Goal: Obtain resource: Download file/media

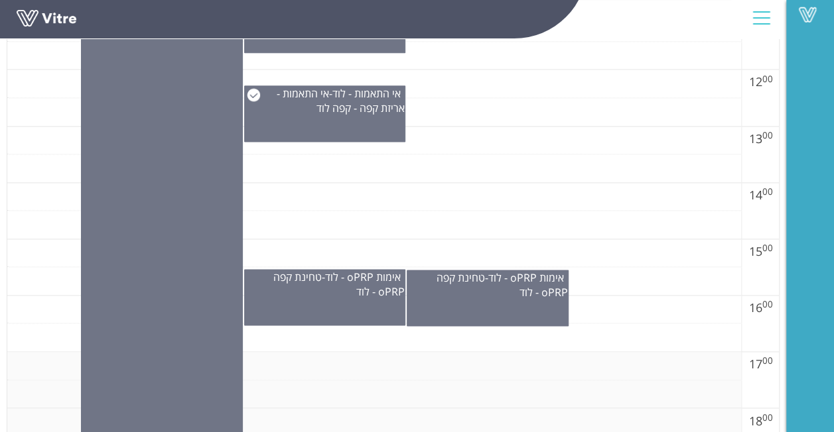
scroll to position [795, 0]
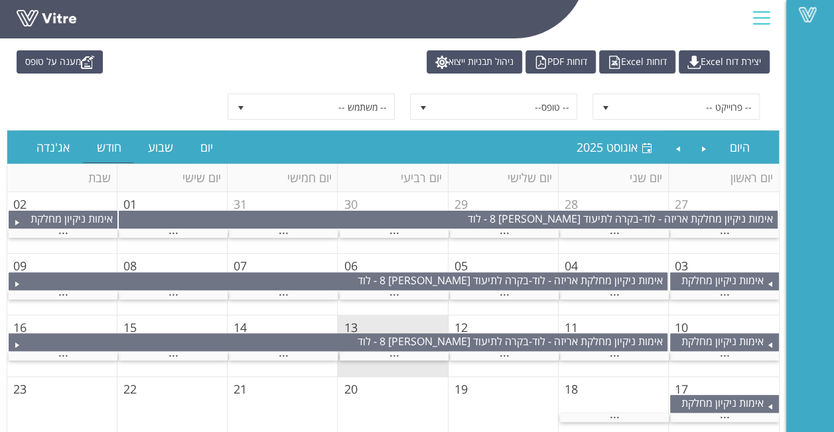
scroll to position [66, 0]
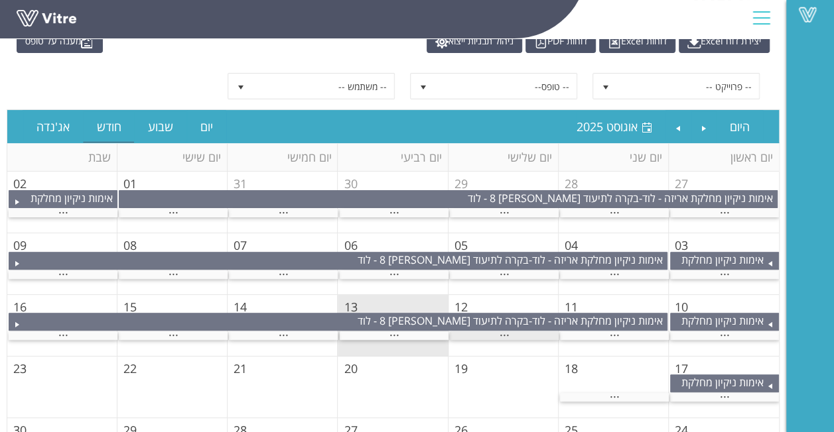
click at [500, 329] on span "..." at bounding box center [504, 332] width 10 height 15
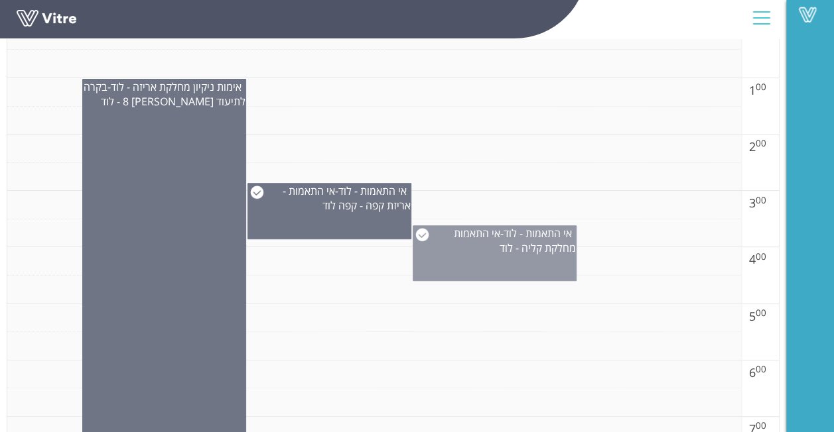
scroll to position [133, 0]
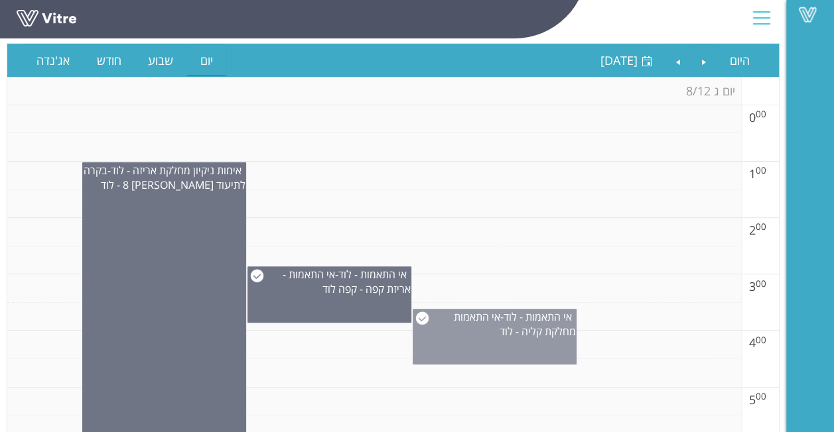
click at [515, 335] on span "אי התאמות מחלקת קליה - לוד" at bounding box center [515, 324] width 122 height 29
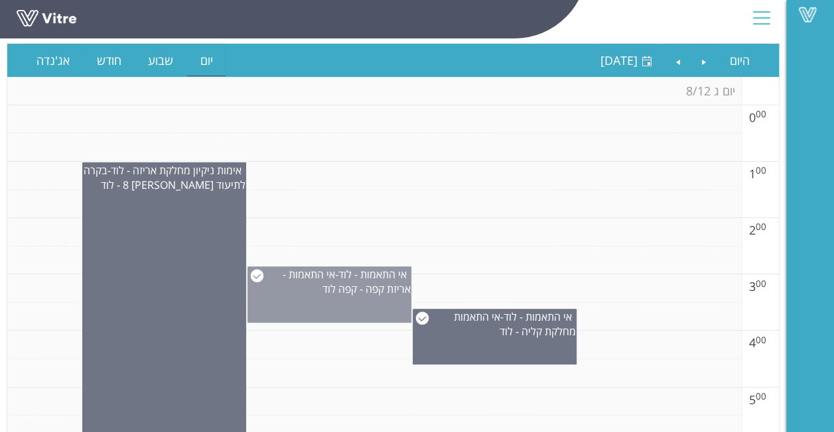
click at [386, 272] on span "אי התאמות - לוד" at bounding box center [372, 274] width 68 height 15
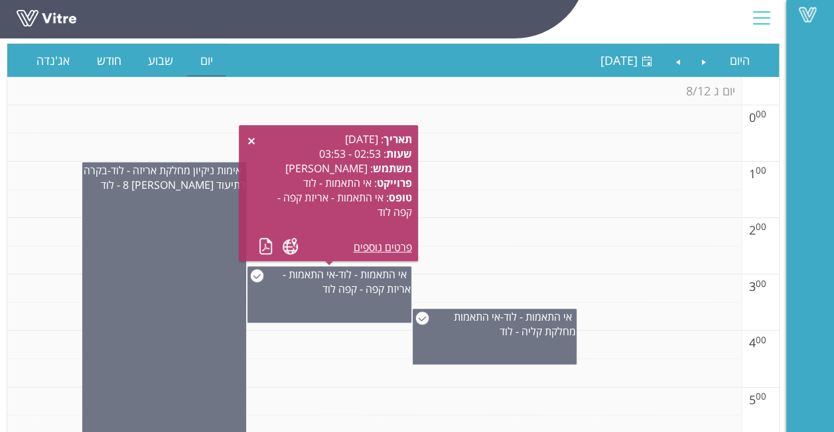
click at [257, 252] on div "תאריך : 12.08.2025 שעות : 02:53 - 03:53 משתמש : אריאל אורן פרוייקט : אי התאמות …" at bounding box center [328, 193] width 166 height 123
click at [265, 251] on link at bounding box center [266, 246] width 14 height 17
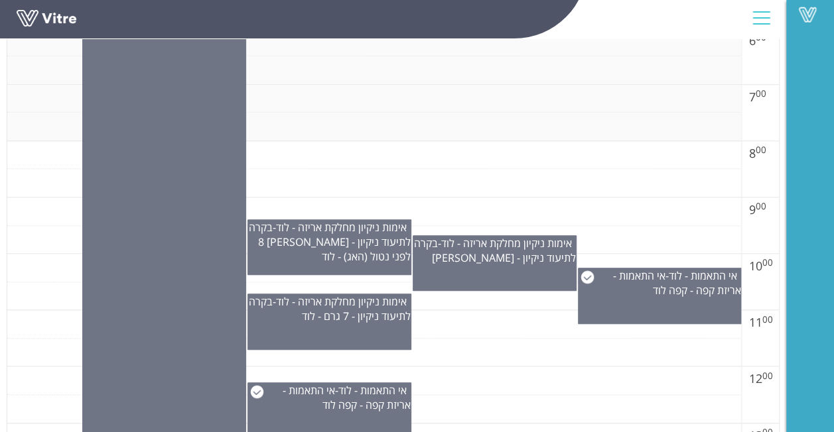
scroll to position [663, 0]
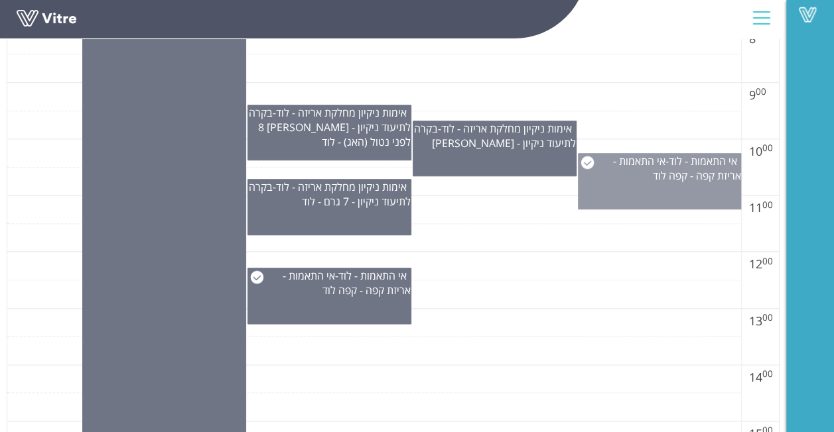
click at [646, 157] on span "אי התאמות - אריזת קפה - קפה לוד" at bounding box center [677, 168] width 128 height 29
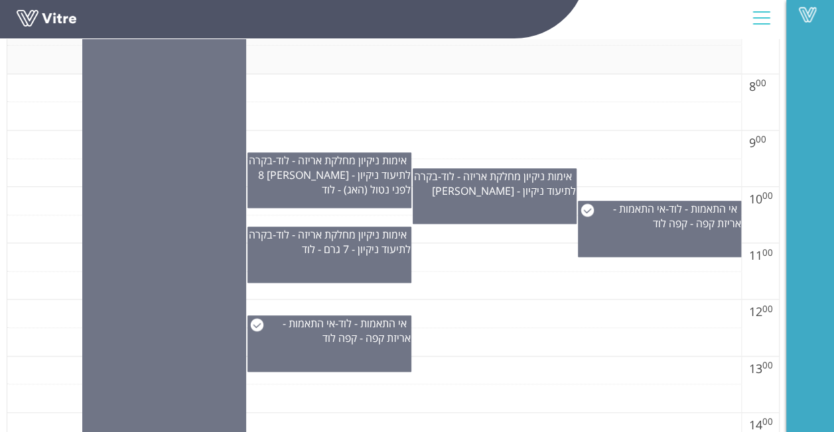
scroll to position [597, 0]
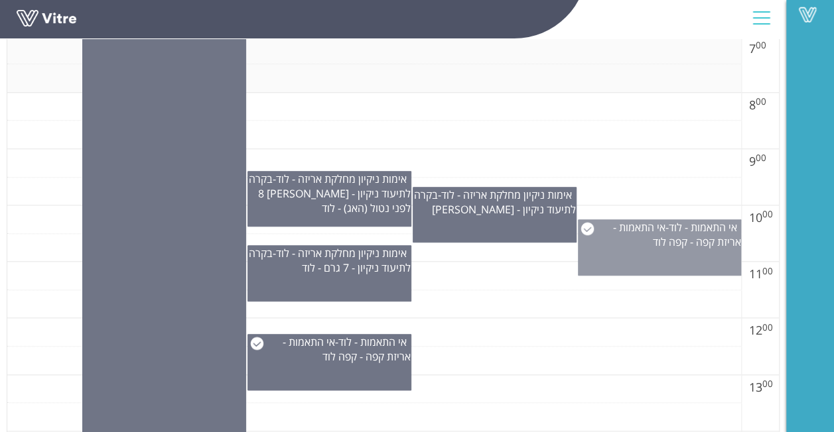
click at [631, 242] on div "אי התאמות - לוד - אי התאמות - אריזת קפה - קפה לוד" at bounding box center [659, 234] width 163 height 29
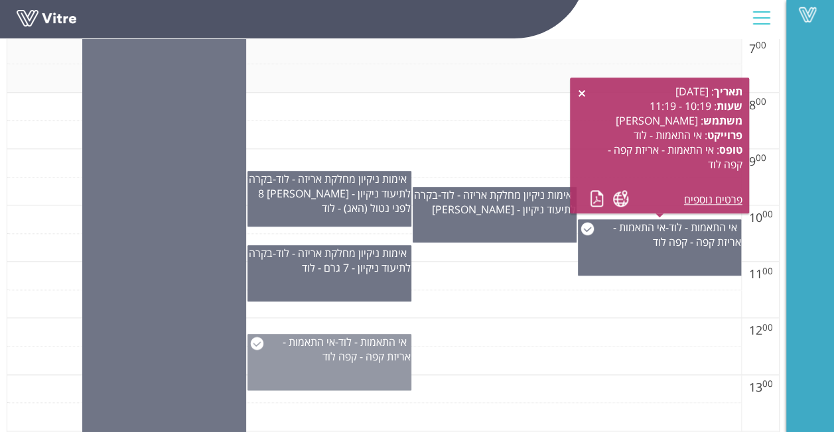
click at [327, 361] on span "אי התאמות - אריזת קפה - קפה לוד" at bounding box center [347, 349] width 128 height 29
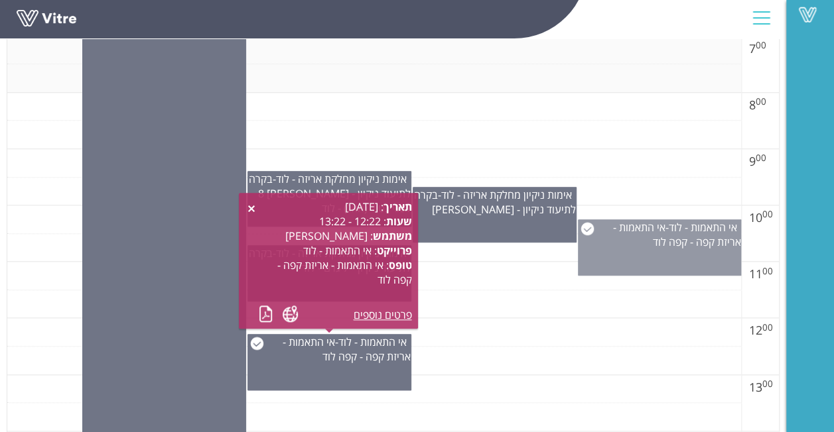
click at [671, 239] on span "אי התאמות - אריזת קפה - קפה לוד" at bounding box center [677, 234] width 128 height 29
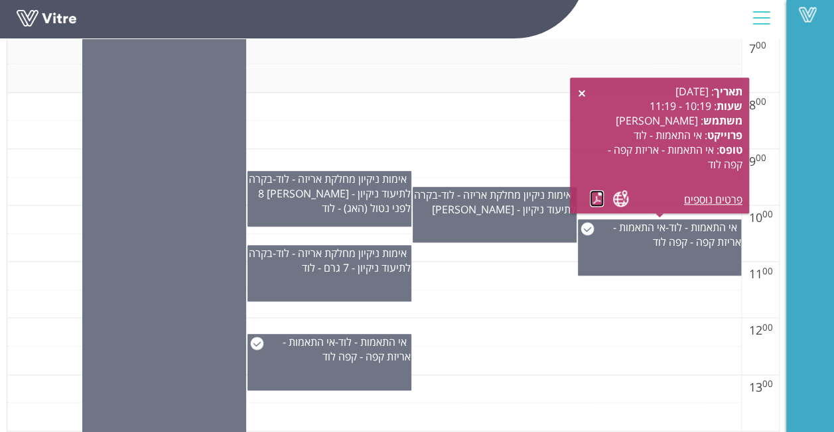
click at [596, 199] on link at bounding box center [597, 198] width 14 height 17
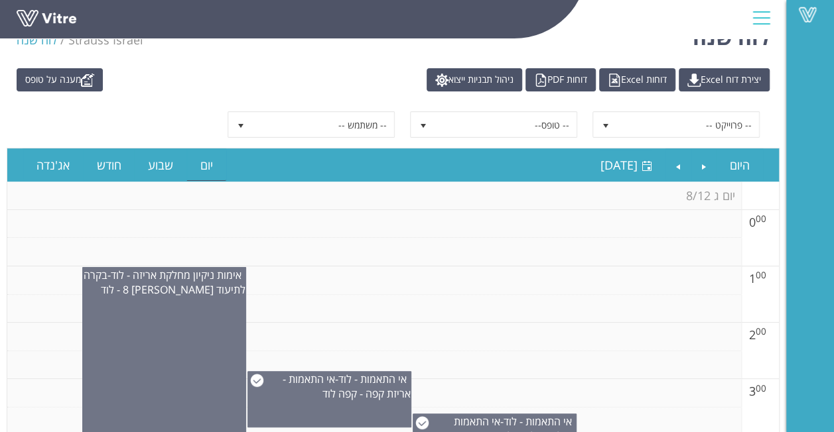
scroll to position [0, 0]
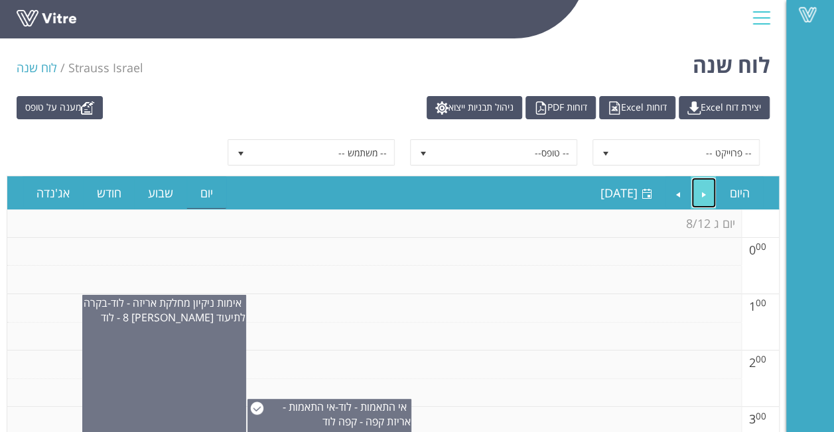
click at [705, 195] on link "Previous" at bounding box center [703, 193] width 25 height 31
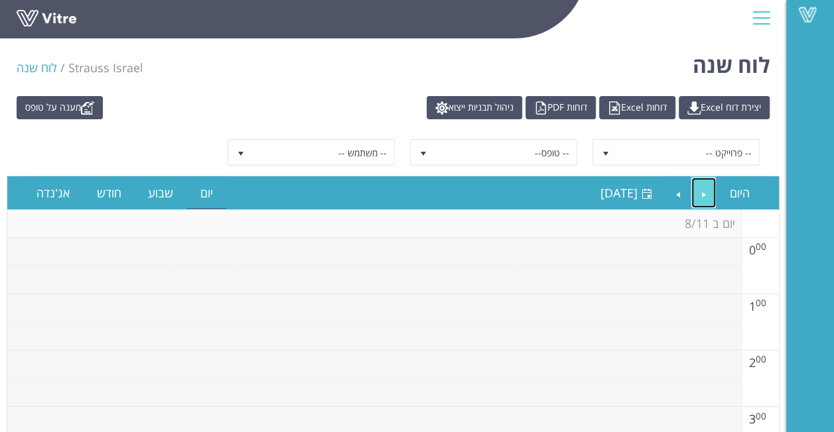
click at [705, 195] on link "Previous" at bounding box center [703, 193] width 25 height 31
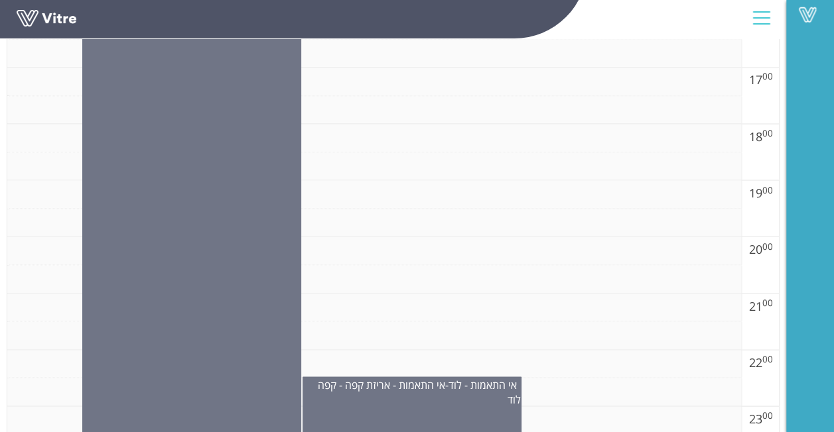
scroll to position [1155, 0]
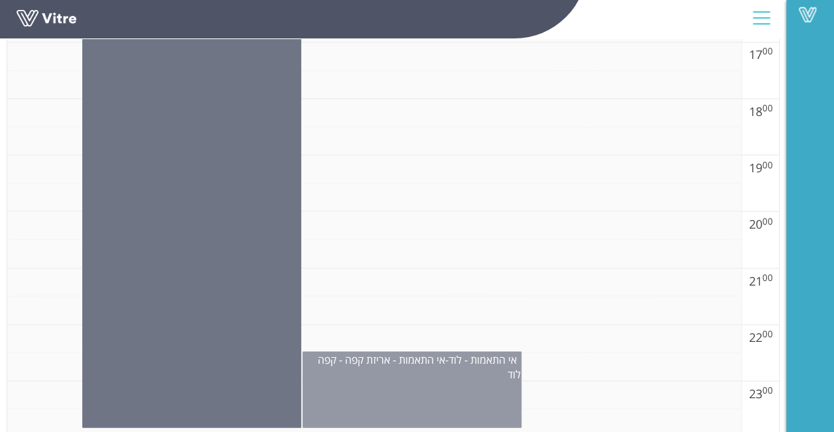
click at [423, 361] on span "אי התאמות - אריזת קפה - קפה לוד" at bounding box center [419, 366] width 203 height 29
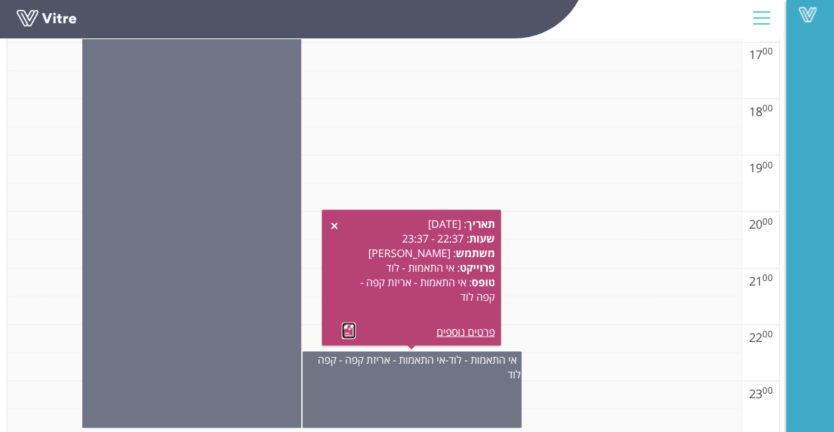
click at [348, 331] on link at bounding box center [349, 330] width 14 height 17
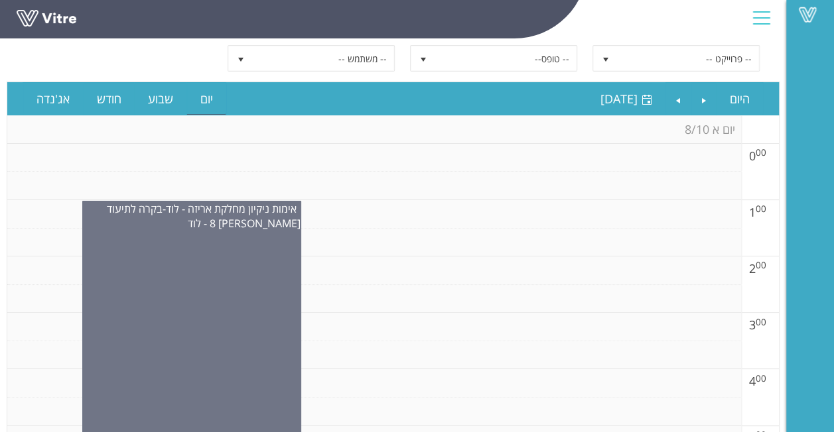
scroll to position [0, 0]
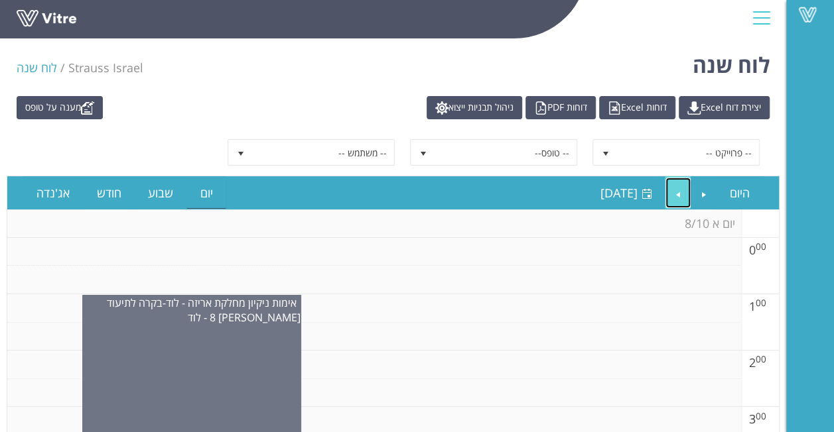
click at [683, 188] on link "Next" at bounding box center [677, 193] width 25 height 31
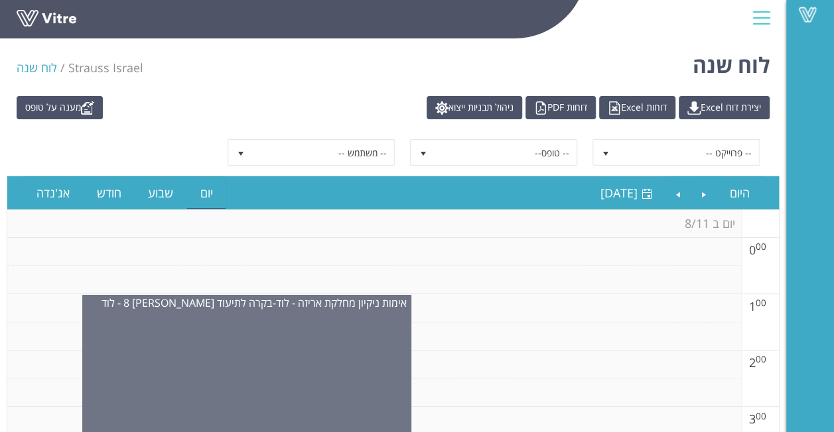
drag, startPoint x: 281, startPoint y: 101, endPoint x: 290, endPoint y: 84, distance: 19.3
click at [290, 84] on div "לוח שנה Strauss Israel לוח שנה" at bounding box center [393, 61] width 786 height 56
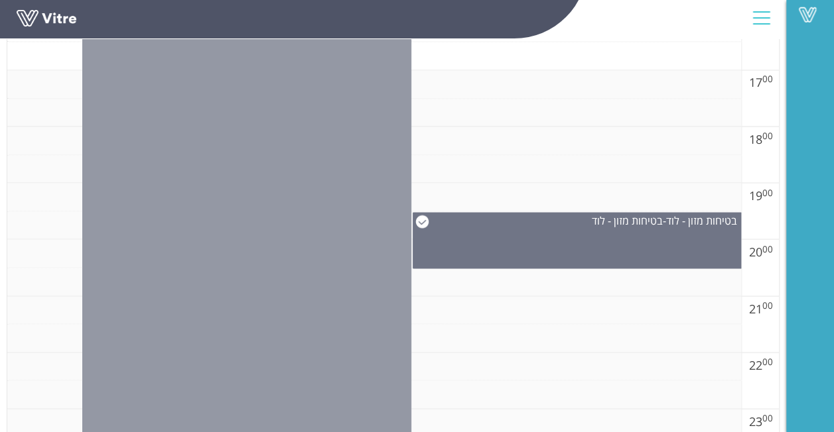
scroll to position [1155, 0]
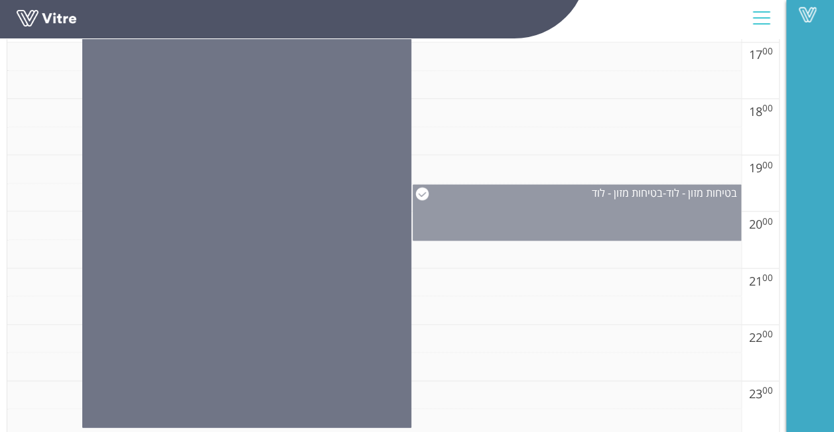
click at [507, 216] on div "בטיחות מזון - לוד - בטיחות מזון - לוד" at bounding box center [577, 212] width 329 height 56
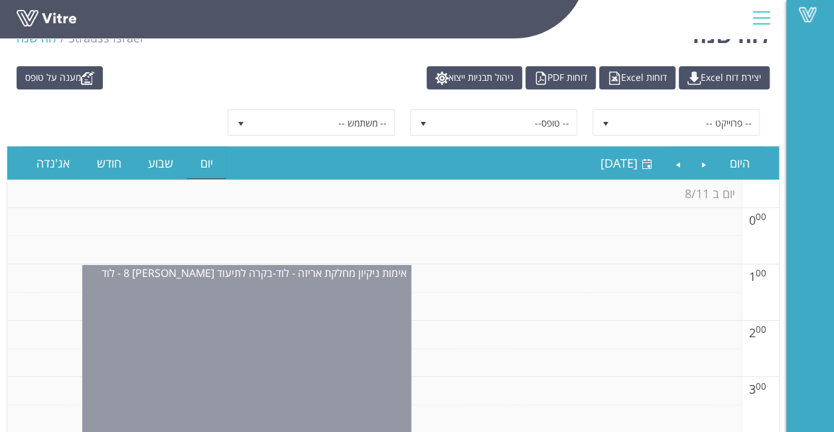
scroll to position [28, 0]
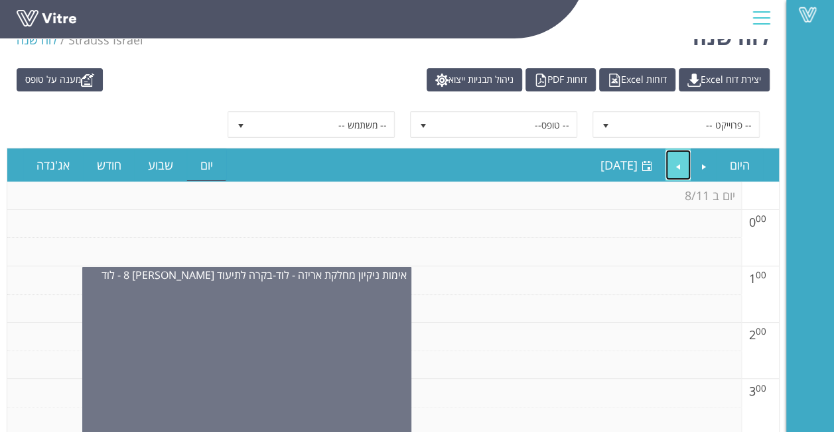
click at [683, 166] on link "Next" at bounding box center [677, 165] width 25 height 31
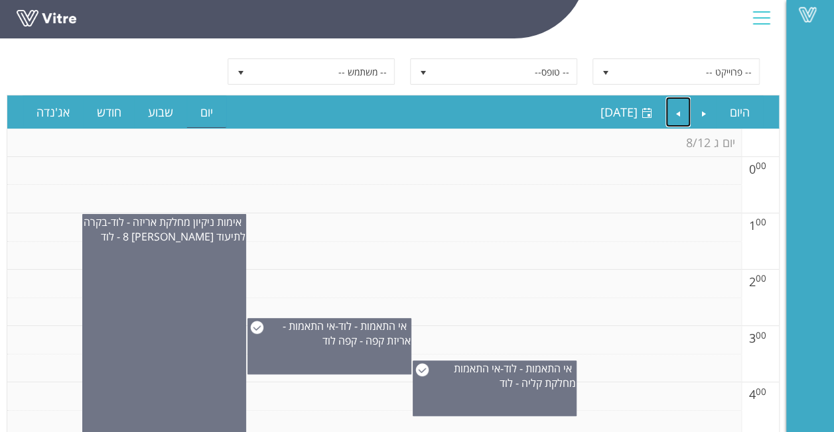
scroll to position [161, 0]
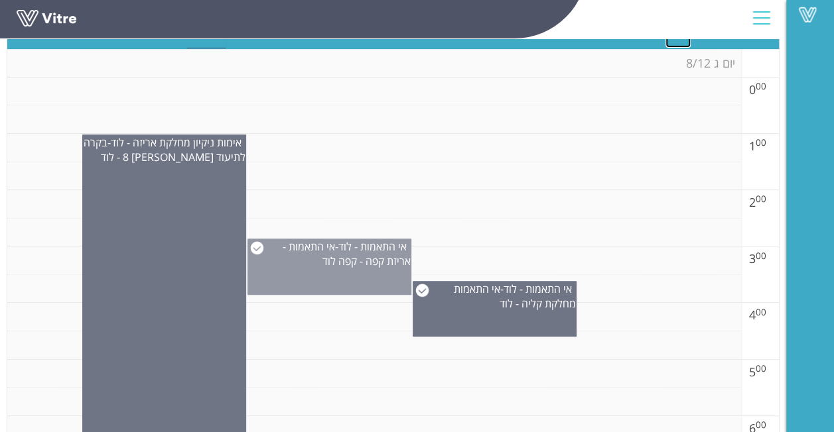
click at [342, 261] on span "אי התאמות - אריזת קפה - קפה לוד" at bounding box center [347, 253] width 128 height 29
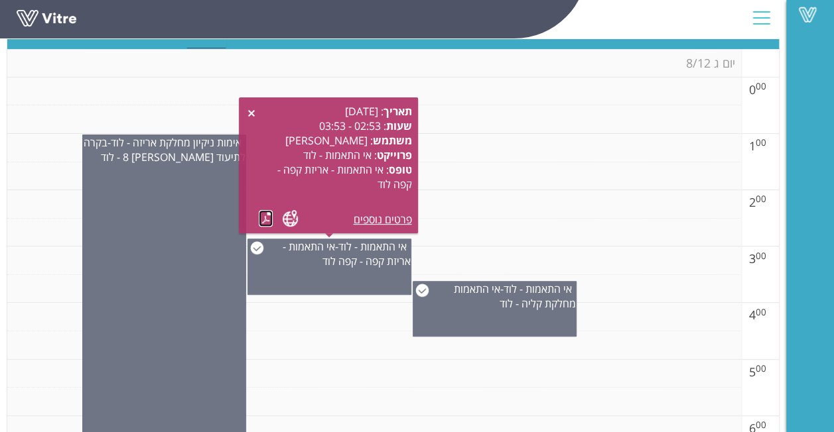
click at [262, 211] on link at bounding box center [266, 218] width 14 height 17
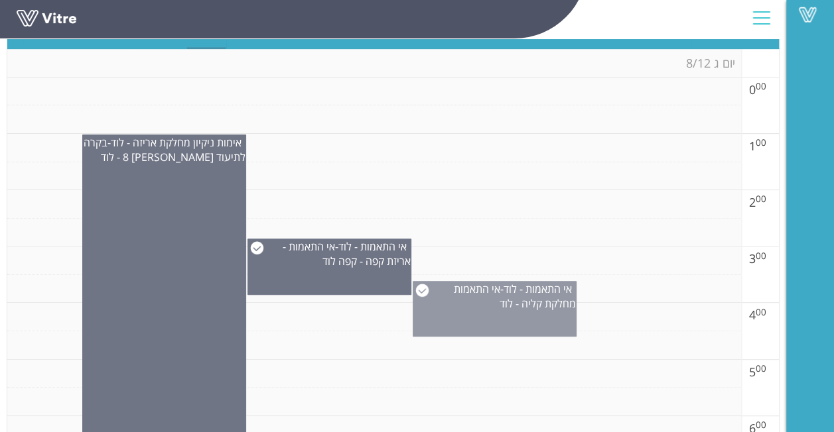
click at [484, 318] on div "אי התאמות - לוד - אי התאמות מחלקת קליה - לוד" at bounding box center [495, 309] width 164 height 56
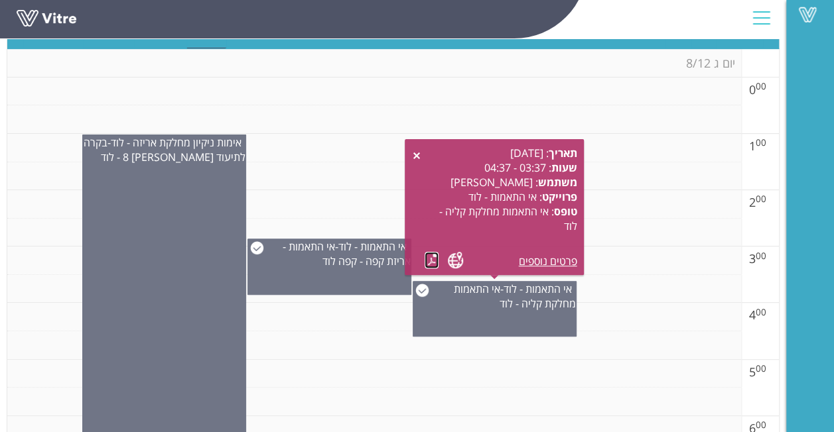
click at [428, 254] on link at bounding box center [431, 260] width 14 height 17
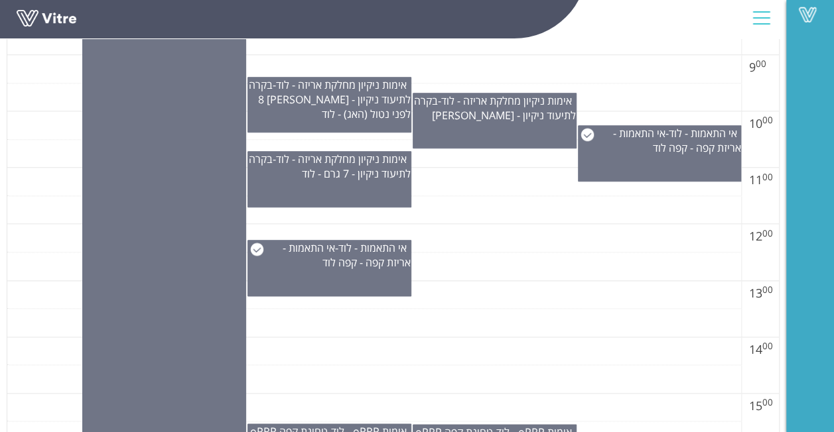
scroll to position [692, 0]
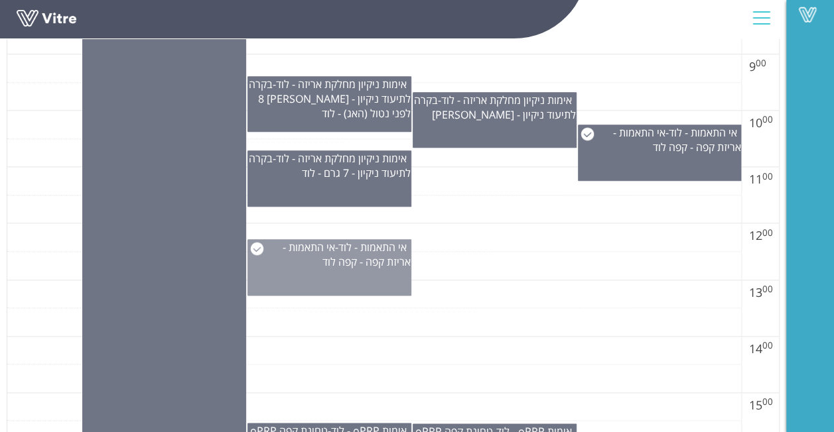
click at [392, 265] on span "אי התאמות - אריזת קפה - קפה לוד" at bounding box center [347, 254] width 128 height 29
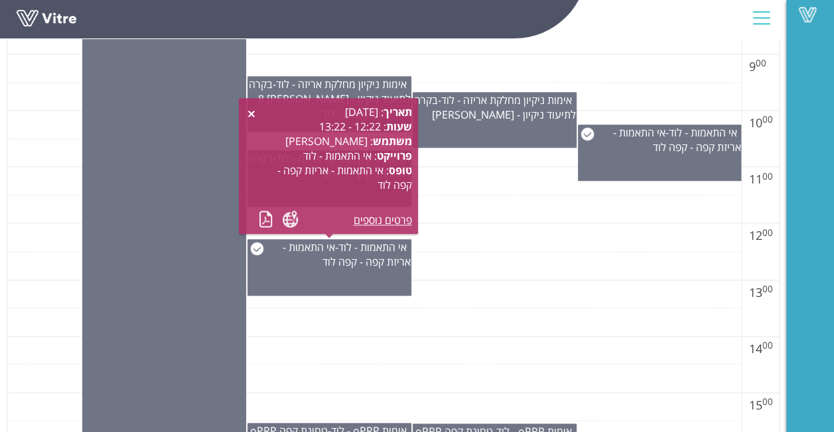
click at [257, 219] on div "תאריך : 12.08.2025 שעות : 12:22 - 13:22 משתמש : יהודה קרן פרוייקט : אי התאמות -…" at bounding box center [328, 166] width 166 height 123
click at [260, 219] on link at bounding box center [266, 219] width 14 height 17
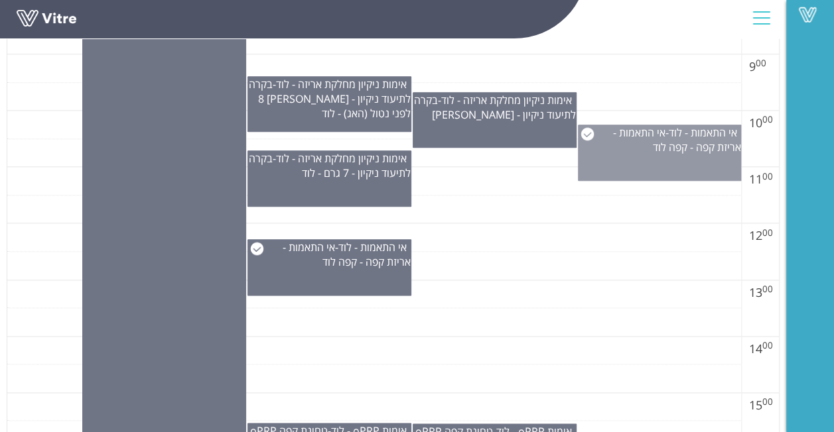
click at [719, 145] on span "אי התאמות - אריזת קפה - קפה לוד" at bounding box center [677, 139] width 128 height 29
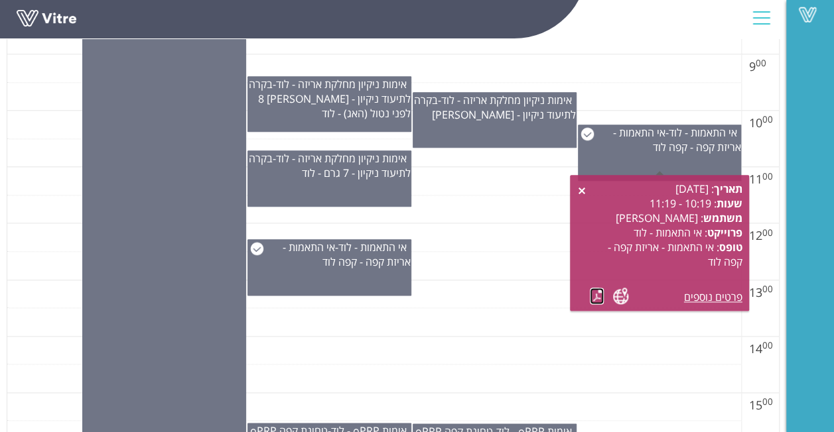
click at [592, 292] on link at bounding box center [597, 296] width 14 height 17
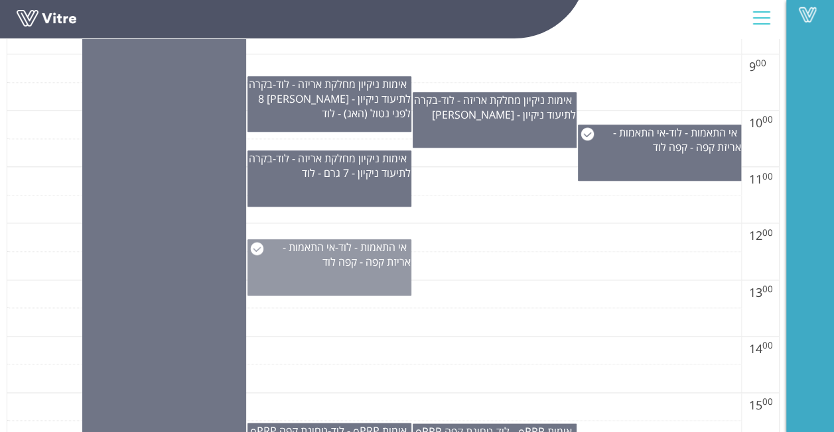
click at [336, 261] on span "אי התאמות - אריזת קפה - קפה לוד" at bounding box center [347, 254] width 128 height 29
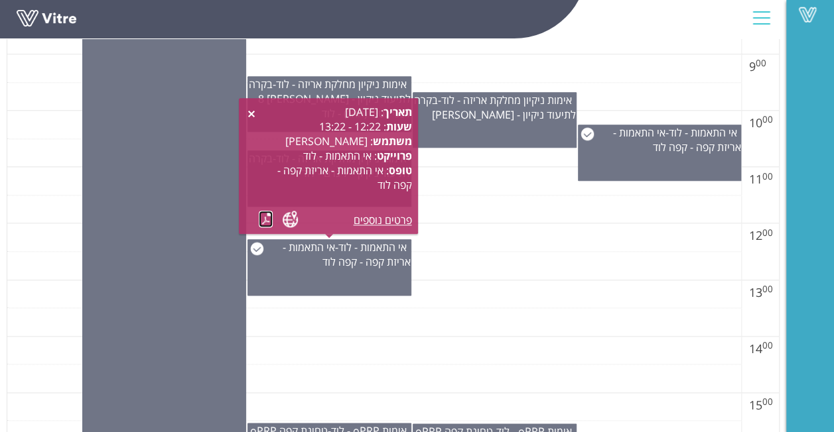
click at [269, 219] on link at bounding box center [266, 219] width 14 height 17
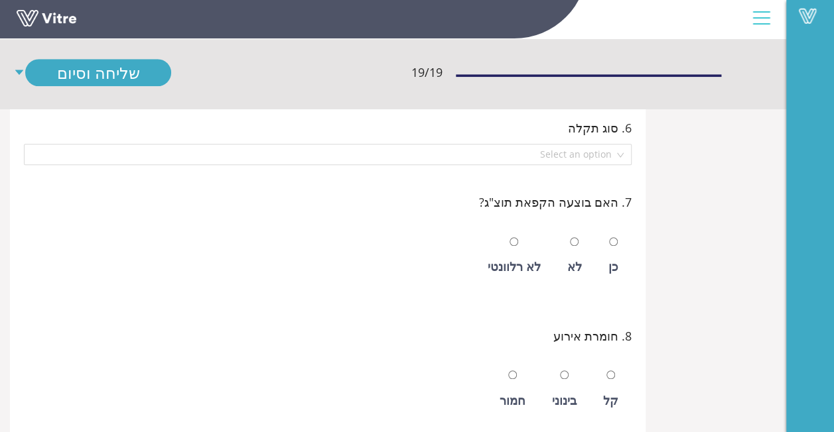
scroll to position [597, 0]
